Goal: Information Seeking & Learning: Learn about a topic

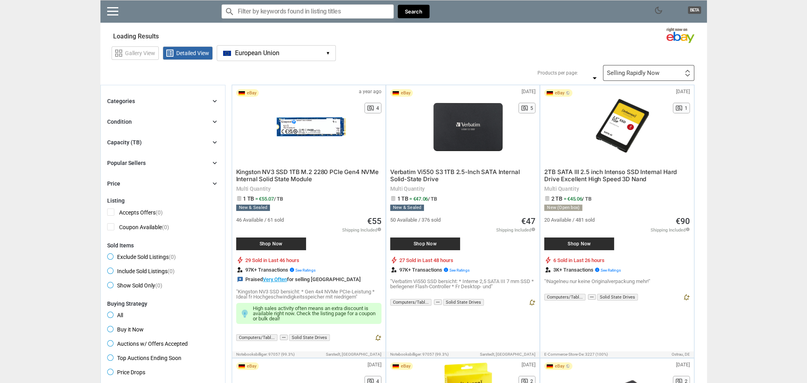
click at [279, 47] on button "European Union EU ▾" at bounding box center [276, 53] width 119 height 16
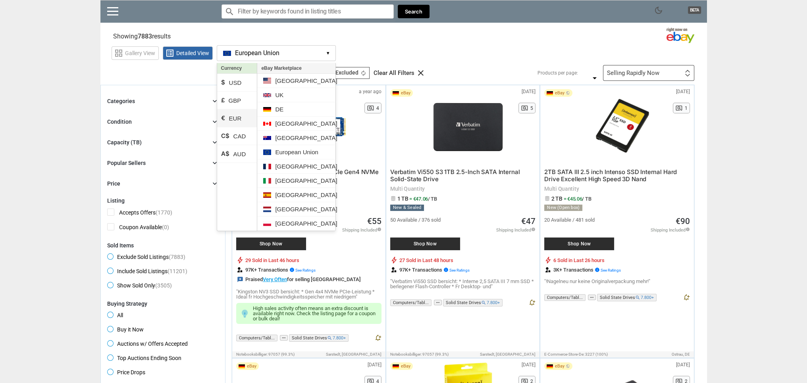
click at [238, 116] on li "€ EUR" at bounding box center [237, 119] width 40 height 18
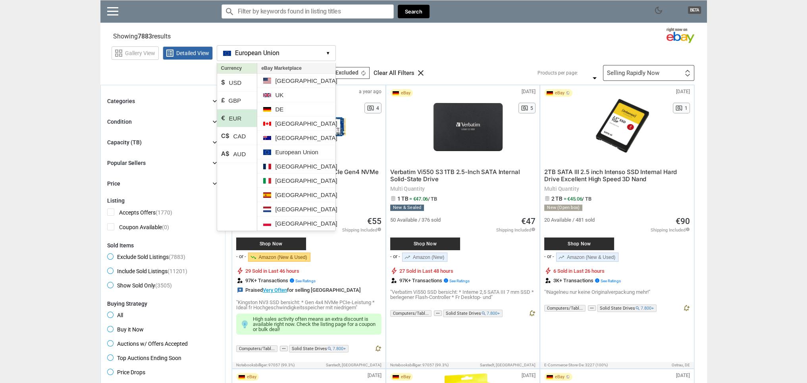
click at [424, 38] on section "Showing 7883 results Loading Results .. (31.29%)" at bounding box center [403, 34] width 606 height 15
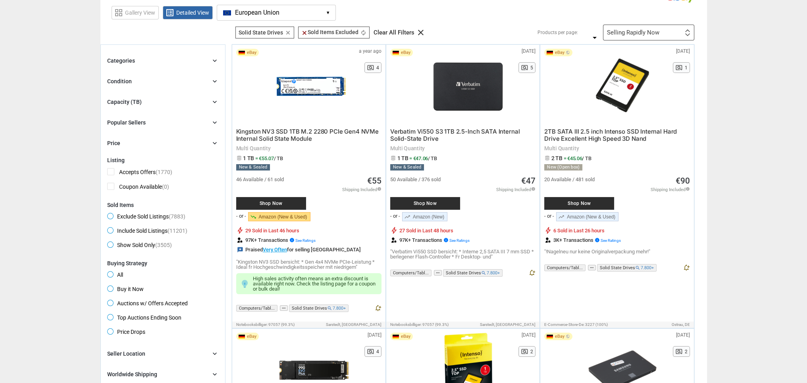
scroll to position [40, 0]
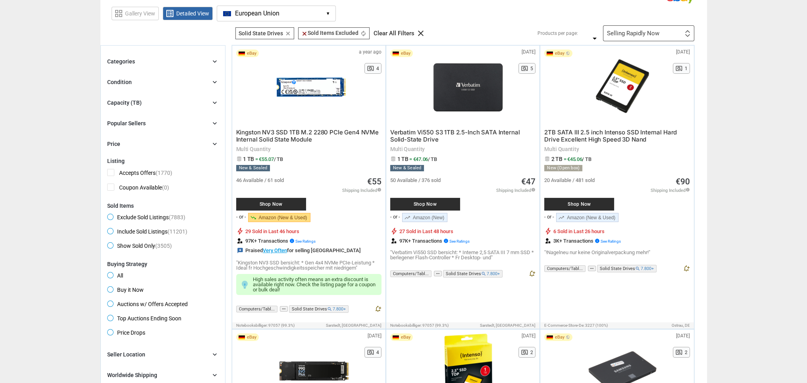
click at [143, 102] on div "Capacity (TB) chevron_right" at bounding box center [163, 103] width 112 height 10
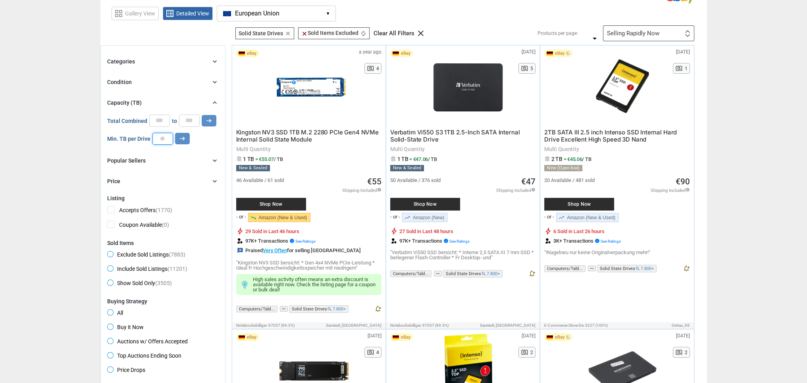
click at [162, 138] on input "number" at bounding box center [162, 139] width 21 height 12
type input "*"
click at [202, 115] on button "arrow_right_alt" at bounding box center [209, 121] width 15 height 12
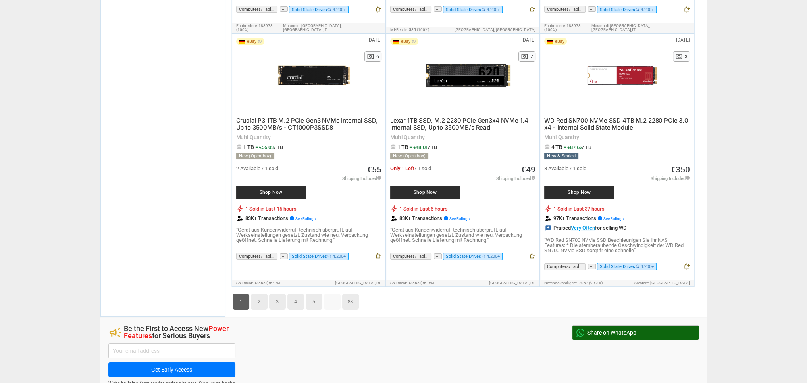
scroll to position [4088, 0]
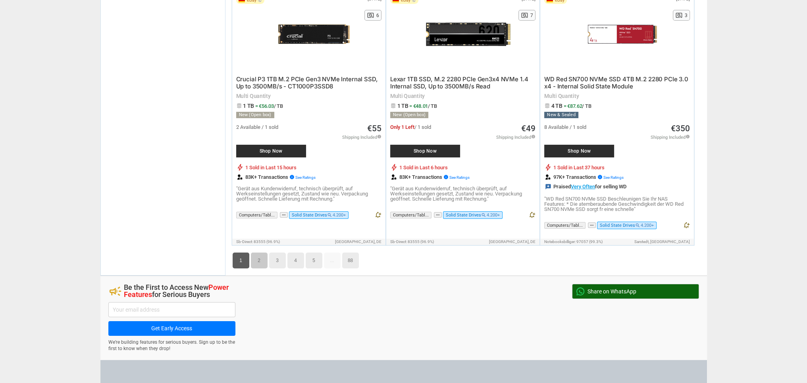
click at [258, 253] on link "2" at bounding box center [259, 261] width 17 height 16
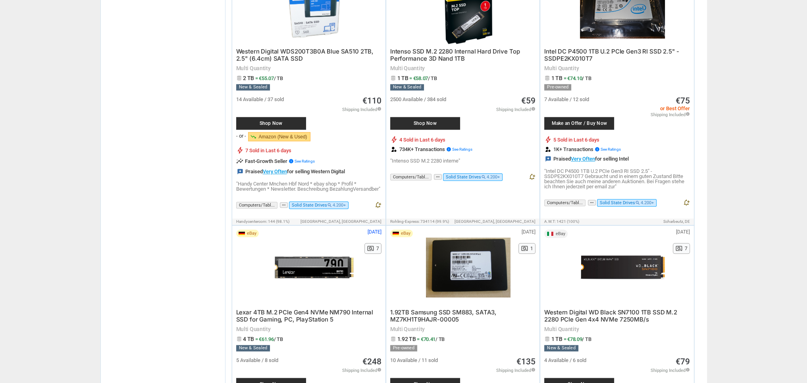
scroll to position [1298, 0]
